Goal: Task Accomplishment & Management: Use online tool/utility

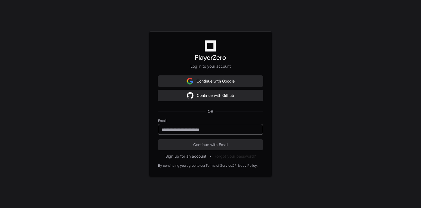
click at [180, 127] on input "email" at bounding box center [211, 129] width 98 height 5
type input "**********"
click at [158, 139] on button "Continue with Email" at bounding box center [210, 144] width 105 height 11
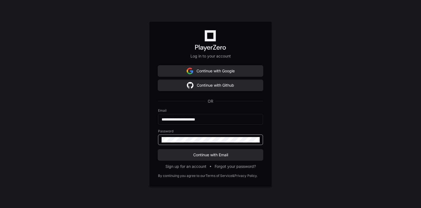
click at [158, 149] on button "Continue with Email" at bounding box center [210, 154] width 105 height 11
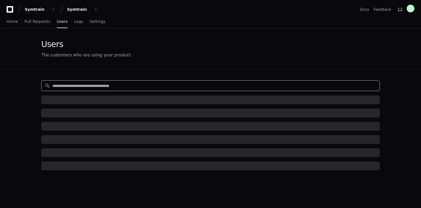
click at [68, 83] on input at bounding box center [214, 85] width 324 height 5
paste input "*****"
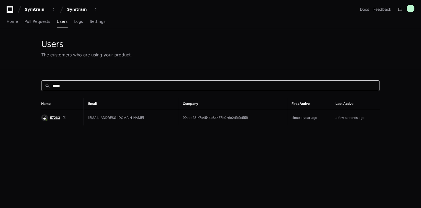
type input "*****"
click at [54, 118] on span "57263" at bounding box center [55, 117] width 10 height 4
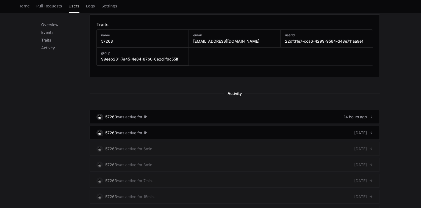
scroll to position [308, 0]
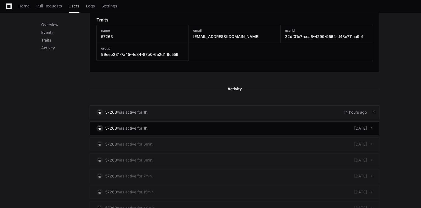
click at [222, 111] on link "57263 was active for 1h. 14 hours ago" at bounding box center [235, 112] width 290 height 14
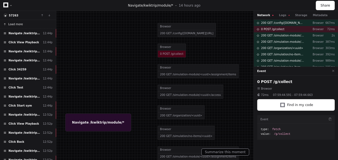
click at [21, 25] on span "Load more" at bounding box center [15, 24] width 15 height 4
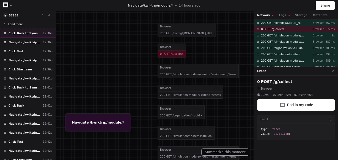
click at [23, 34] on span "Click Back to Syms List" at bounding box center [25, 33] width 32 height 4
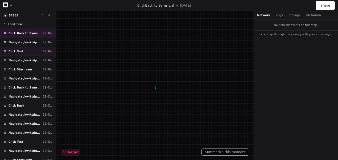
click at [28, 51] on div "Click Test 12:36p" at bounding box center [28, 51] width 56 height 9
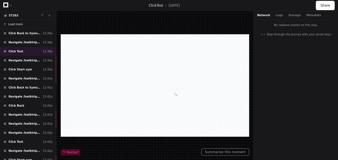
click at [17, 23] on span "Load more" at bounding box center [15, 24] width 15 height 4
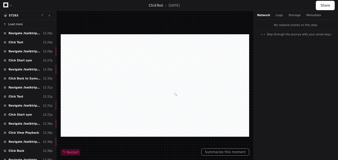
click at [17, 23] on span "Load more" at bounding box center [15, 24] width 15 height 4
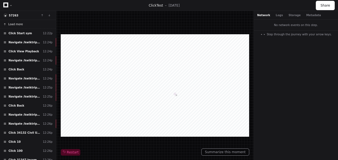
click at [17, 23] on span "Load more" at bounding box center [15, 24] width 15 height 4
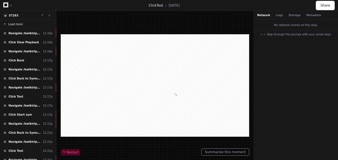
click at [17, 23] on span "Load more" at bounding box center [15, 24] width 15 height 4
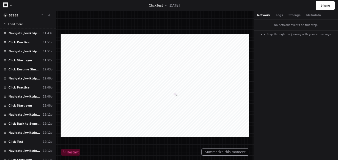
click at [17, 23] on span "Load more" at bounding box center [15, 24] width 15 height 4
click at [21, 106] on span "Click Start sym" at bounding box center [20, 106] width 23 height 4
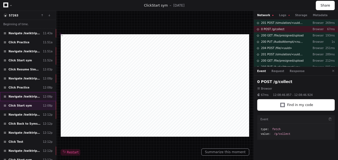
click at [28, 95] on span "Navigate /kwiktrip/simulation/*/practise" at bounding box center [25, 97] width 32 height 4
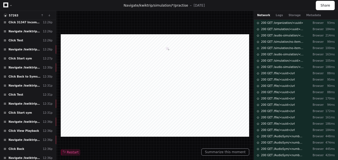
scroll to position [417, 0]
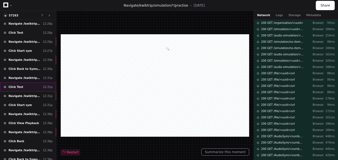
click at [23, 83] on div "Click Test 12:31p" at bounding box center [28, 87] width 56 height 9
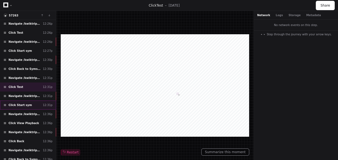
click at [33, 101] on div "Click Start sym 12:31p" at bounding box center [28, 105] width 56 height 9
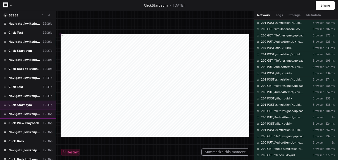
click at [35, 112] on span "Navigate /kwiktrip/simulation/*/execution/*/statistic" at bounding box center [25, 114] width 32 height 4
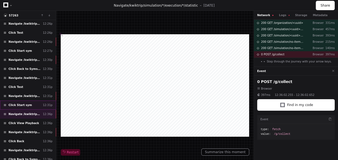
click at [32, 101] on div "Click Start sym 12:31p" at bounding box center [28, 105] width 56 height 9
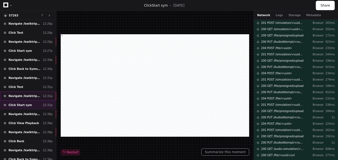
click at [29, 94] on span "Navigate /kwiktrip/simulation/*/test" at bounding box center [25, 96] width 32 height 4
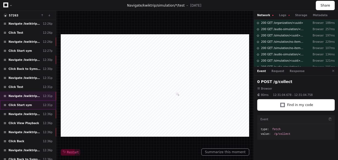
click at [29, 101] on div "Click Start sym 12:31p" at bounding box center [28, 105] width 56 height 9
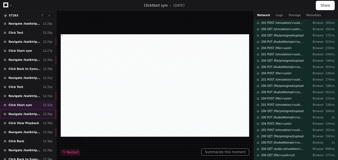
click at [29, 110] on div "Navigate /kwiktrip/simulation/*/execution/*/statistic 12:36p" at bounding box center [28, 114] width 56 height 9
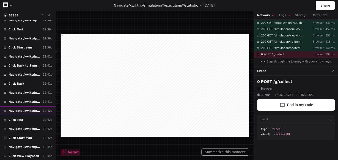
scroll to position [571, 0]
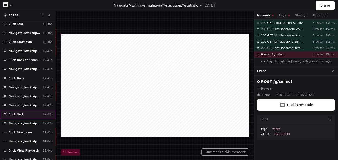
click at [26, 110] on div "Click Test 12:42p" at bounding box center [28, 114] width 56 height 9
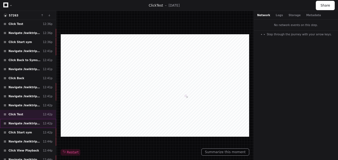
click at [24, 119] on div "Navigate /kwiktrip/simulation/*/test 12:42p" at bounding box center [28, 123] width 56 height 9
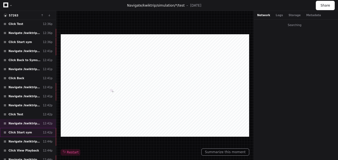
click at [24, 131] on span "Click Start sym" at bounding box center [20, 133] width 23 height 4
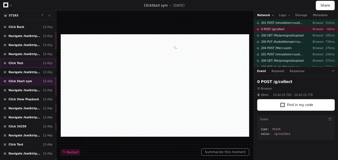
scroll to position [637, 0]
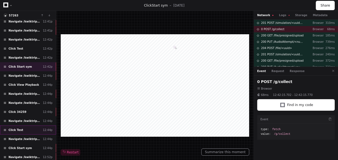
click at [26, 126] on div "Click Test 12:44p" at bounding box center [28, 130] width 56 height 9
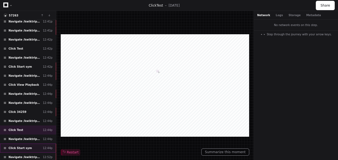
click at [25, 146] on span "Click Start sym" at bounding box center [20, 148] width 23 height 4
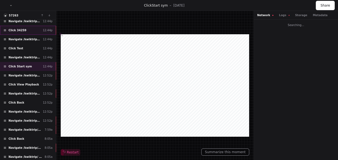
scroll to position [725, 0]
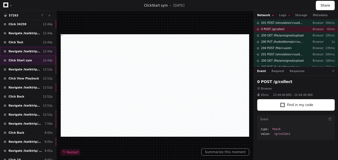
click at [24, 47] on div "Navigate /kwiktrip/simulation/*/test 12:44p" at bounding box center [28, 51] width 56 height 9
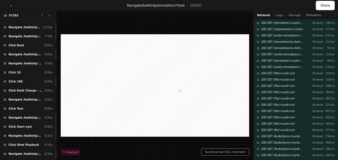
scroll to position [816, 0]
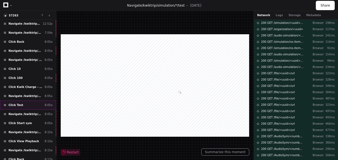
click at [32, 101] on div "Click Test 8:05a" at bounding box center [28, 105] width 56 height 9
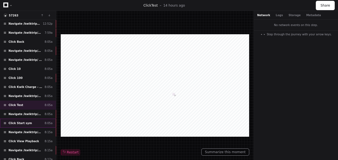
click at [29, 119] on div "Click Start sym 8:05a" at bounding box center [28, 123] width 56 height 9
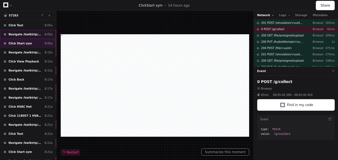
scroll to position [904, 0]
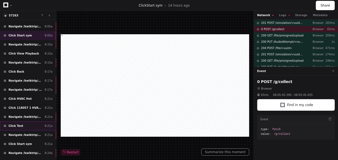
click at [26, 122] on div "Click Test 8:21a" at bounding box center [28, 126] width 56 height 9
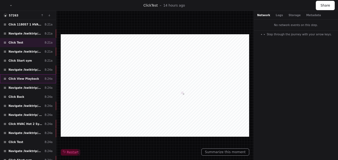
scroll to position [993, 0]
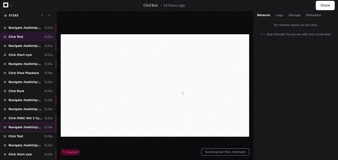
click at [27, 126] on span "Navigate /kwiktrip/module/*" at bounding box center [26, 128] width 34 height 4
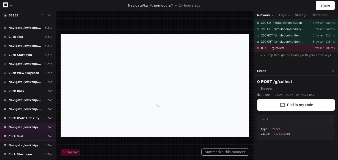
click at [26, 132] on div "Click Test 8:24a" at bounding box center [28, 136] width 56 height 9
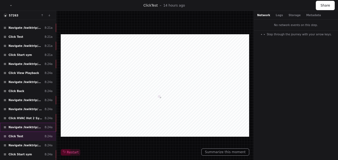
click at [29, 126] on span "Navigate /kwiktrip/module/*" at bounding box center [26, 128] width 34 height 4
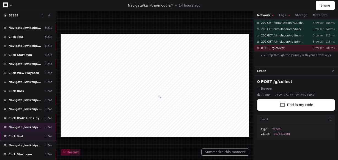
click at [28, 132] on div "Click Test 8:24a" at bounding box center [28, 136] width 56 height 9
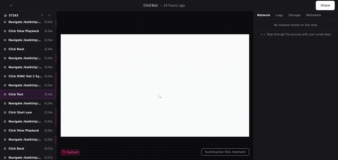
scroll to position [1037, 0]
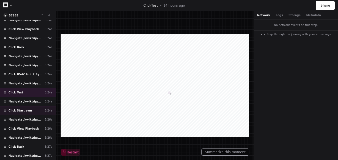
click at [24, 109] on span "Click Start sym" at bounding box center [20, 111] width 23 height 4
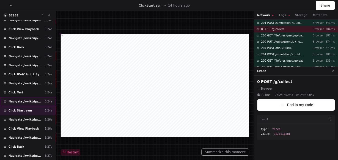
click at [29, 100] on span "Navigate /kwiktrip/simulation/*/test" at bounding box center [26, 102] width 34 height 4
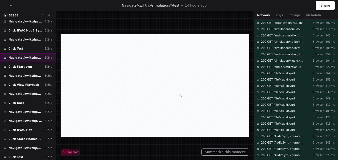
scroll to position [1082, 0]
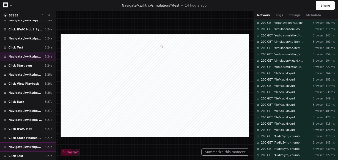
click at [29, 143] on div "Navigate /kwiktrip/module/* 8:27a" at bounding box center [28, 147] width 56 height 9
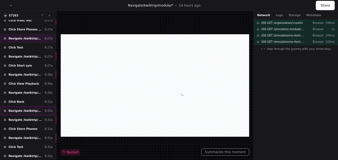
scroll to position [1192, 0]
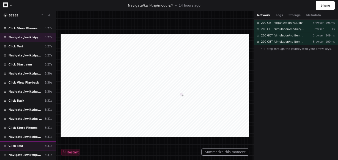
click at [26, 142] on div "Click Test 8:31a" at bounding box center [28, 146] width 56 height 9
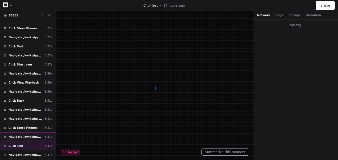
click at [30, 135] on span "Navigate /kwiktrip/module/*" at bounding box center [26, 137] width 34 height 4
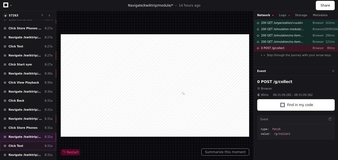
click at [28, 142] on div "Click Test 8:31a" at bounding box center [28, 146] width 56 height 9
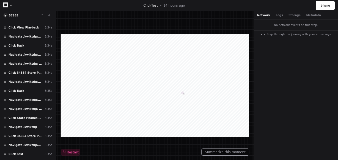
scroll to position [1349, 0]
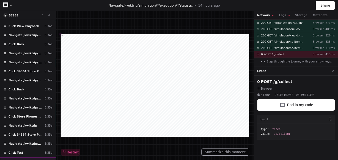
click at [29, 160] on span "Navigate /kwiktrip/simulation/*/test" at bounding box center [26, 162] width 34 height 4
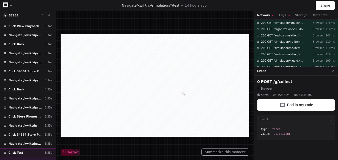
click at [29, 149] on div "Click Test 8:35a" at bounding box center [28, 153] width 56 height 9
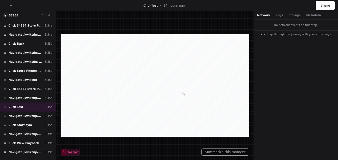
scroll to position [1393, 0]
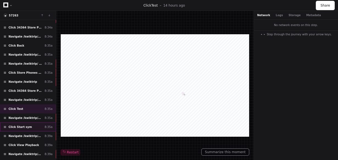
click at [31, 123] on div "Click Start sym 8:35a" at bounding box center [28, 127] width 56 height 9
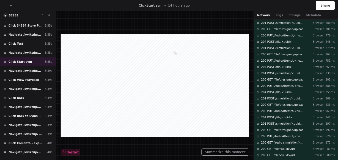
scroll to position [1458, 0]
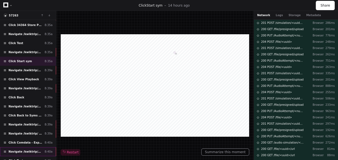
click at [29, 150] on span "Navigate /kwiktrip/module/*" at bounding box center [26, 152] width 34 height 4
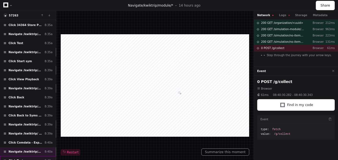
click at [33, 157] on div "Click Test 8:40a" at bounding box center [28, 161] width 56 height 9
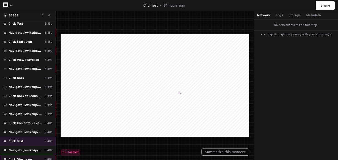
scroll to position [1481, 0]
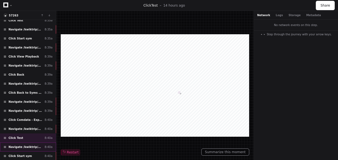
click at [29, 143] on div "Navigate /kwiktrip/simulation/*/test 8:40a" at bounding box center [28, 147] width 56 height 9
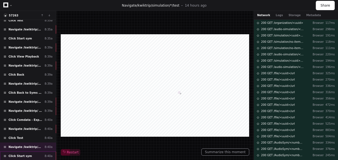
click at [28, 152] on div "Click Start sym 8:40a" at bounding box center [28, 156] width 56 height 9
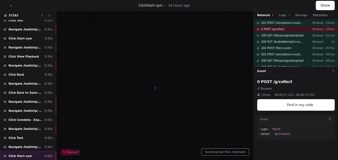
scroll to position [1503, 0]
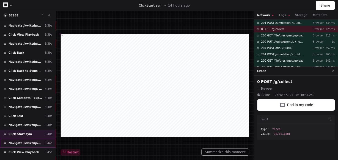
click at [30, 139] on div "Navigate /kwiktrip/simulation/*/execution/*/statistic 8:44a" at bounding box center [28, 143] width 56 height 9
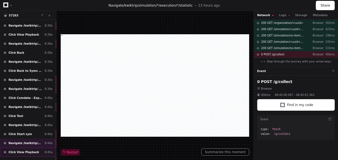
click at [32, 151] on span "Click View Playback" at bounding box center [24, 153] width 30 height 4
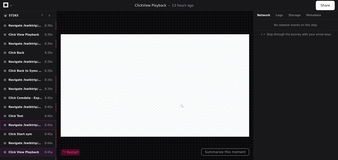
click at [22, 121] on div "Navigate /kwiktrip/simulation/*/test 8:40a" at bounding box center [28, 125] width 56 height 9
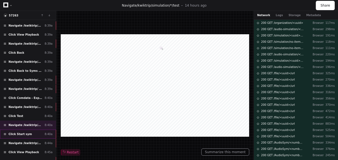
click at [33, 130] on div "Click Start sym 8:40a" at bounding box center [28, 134] width 56 height 9
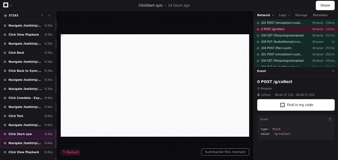
click at [34, 141] on span "Navigate /kwiktrip/simulation/*/execution/*/statistic" at bounding box center [26, 143] width 34 height 4
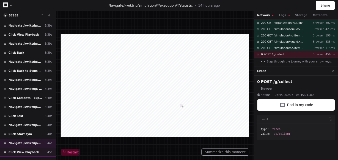
click at [27, 151] on span "Click View Playback" at bounding box center [24, 153] width 30 height 4
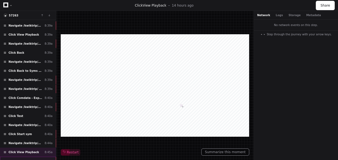
click at [28, 160] on span "Navigate /kwiktrip/simulation/*/execution/*" at bounding box center [26, 162] width 34 height 4
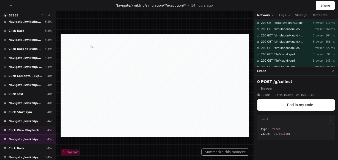
scroll to position [1547, 0]
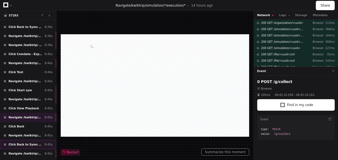
click at [34, 140] on div "Click Back to Syms List 8:45a" at bounding box center [28, 144] width 56 height 9
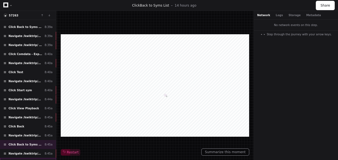
click at [29, 158] on div "Click Test 8:45a" at bounding box center [28, 162] width 56 height 9
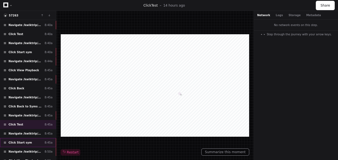
scroll to position [1591, 0]
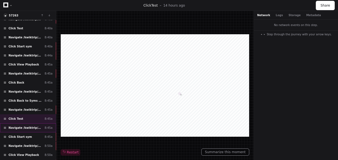
click at [31, 126] on span "Navigate /kwiktrip/simulation/*/test" at bounding box center [26, 128] width 34 height 4
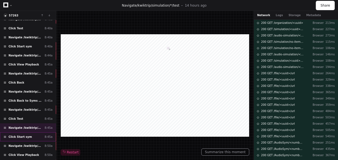
click at [30, 133] on div "Click Start sym 8:45a" at bounding box center [28, 137] width 56 height 9
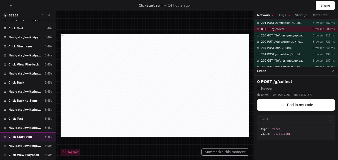
scroll to position [1614, 0]
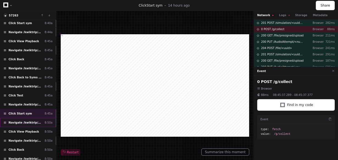
click at [38, 118] on div "Navigate /kwiktrip/simulation/*/execution/*/statistic 8:50a" at bounding box center [28, 122] width 56 height 9
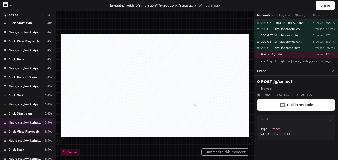
click at [30, 127] on div "Click View Playback 8:50a" at bounding box center [28, 131] width 56 height 9
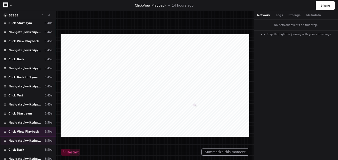
click at [28, 137] on div "Navigate /kwiktrip/simulation/*/execution/* 8:50a" at bounding box center [28, 141] width 56 height 9
